Goal: Task Accomplishment & Management: Use online tool/utility

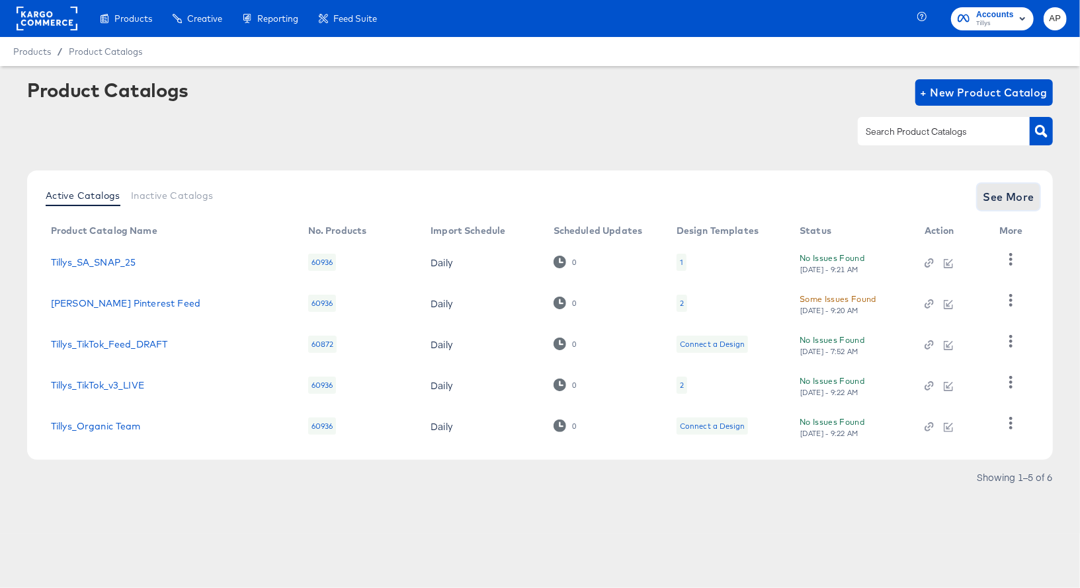
click at [1014, 192] on span "See More" at bounding box center [1008, 197] width 52 height 19
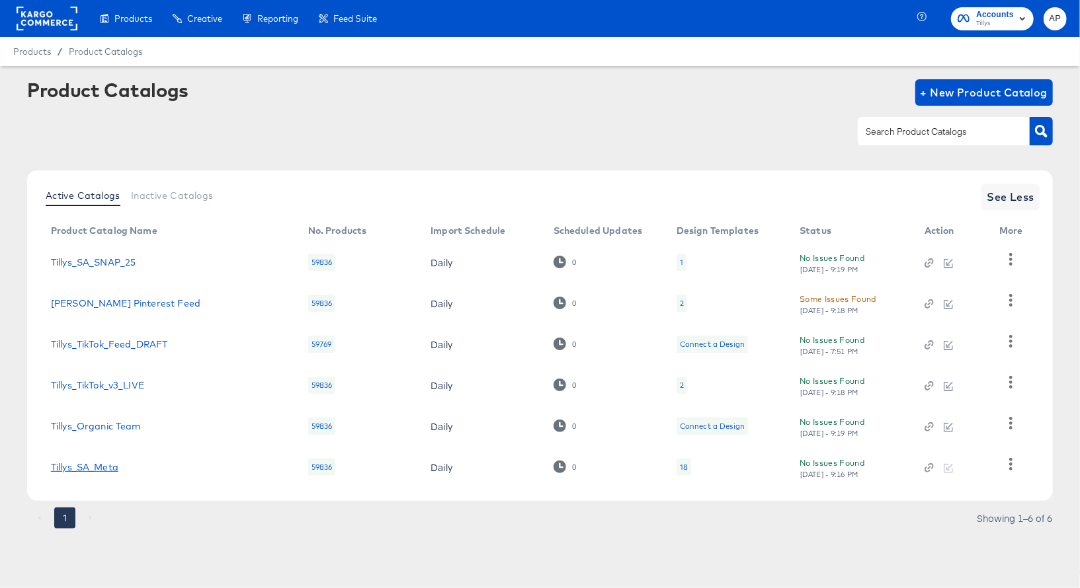
click at [91, 471] on link "Tillys_SA_Meta" at bounding box center [84, 467] width 67 height 11
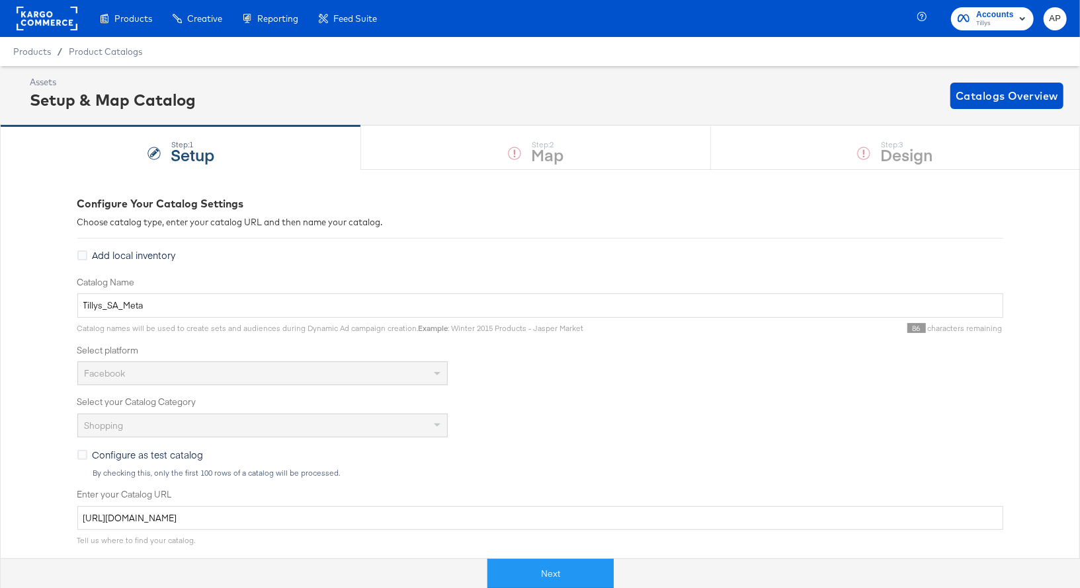
click at [478, 149] on div "Step: 1 Setup Step: 2 Map Step: 3 Design" at bounding box center [540, 148] width 1080 height 44
click at [560, 566] on button "Next" at bounding box center [550, 574] width 126 height 30
